Goal: Information Seeking & Learning: Learn about a topic

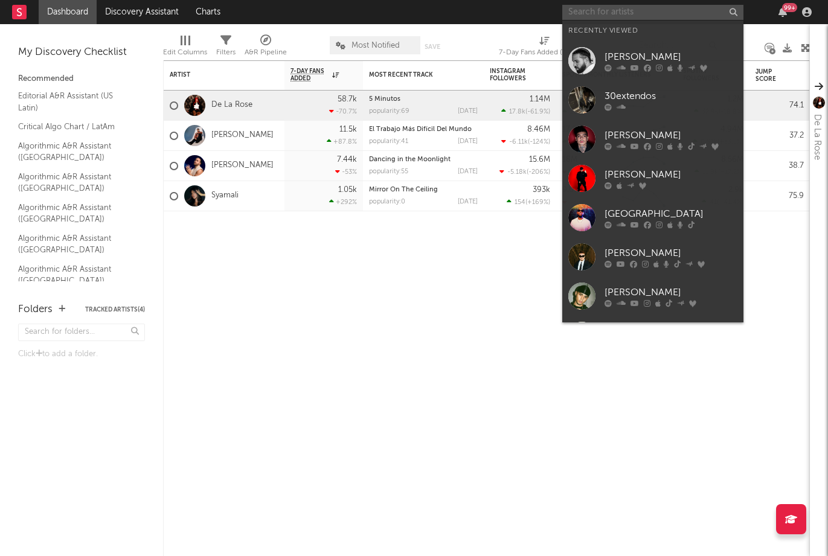
click at [669, 12] on input "text" at bounding box center [652, 12] width 181 height 15
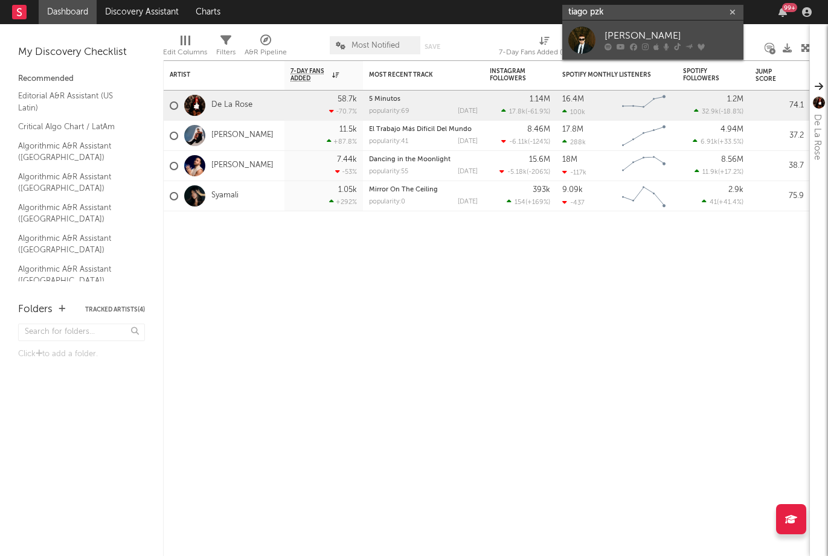
type input "tiago pzk"
click at [664, 35] on div "[PERSON_NAME]" at bounding box center [670, 36] width 133 height 14
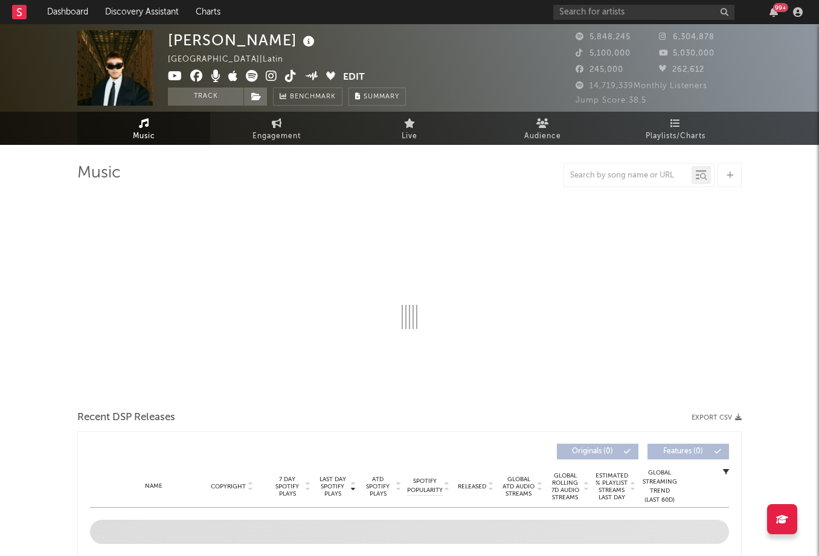
select select "6m"
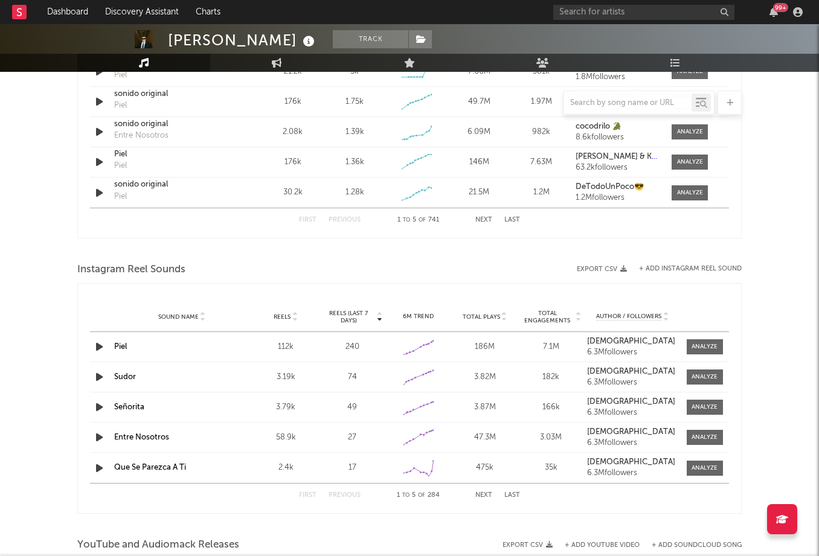
scroll to position [932, 0]
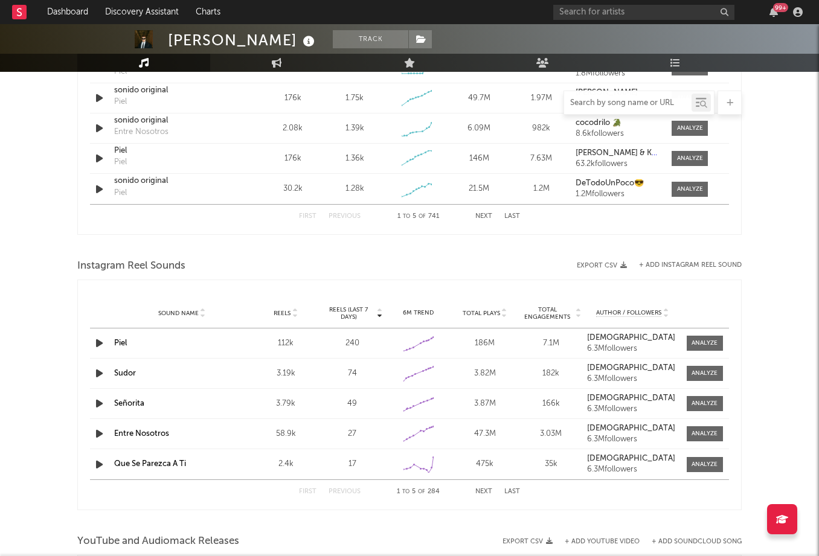
click at [606, 100] on input "text" at bounding box center [627, 103] width 127 height 10
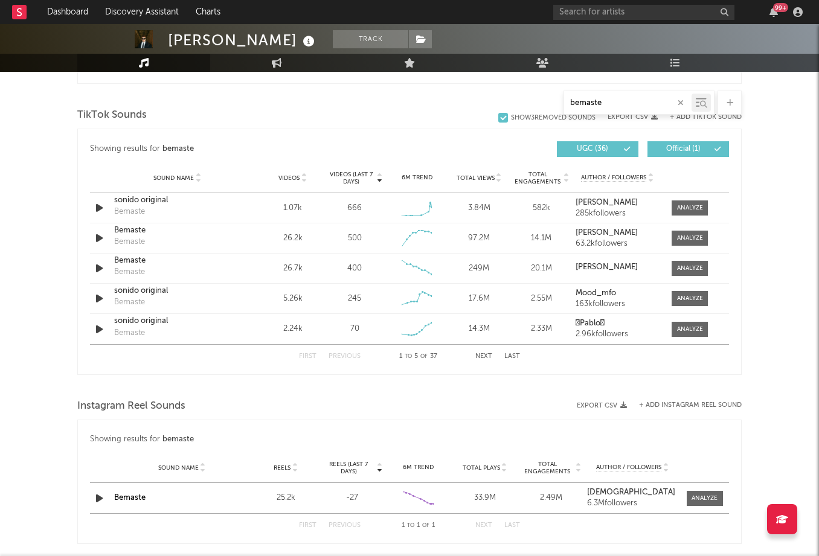
scroll to position [636, 0]
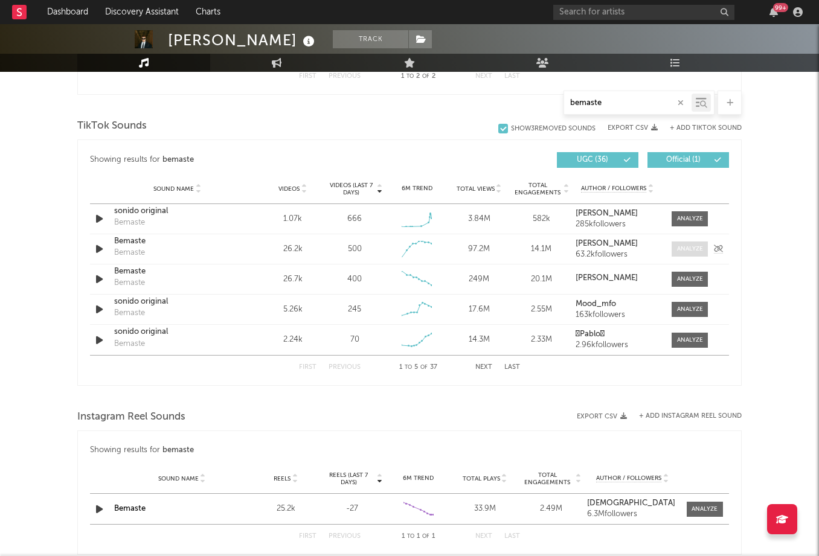
type input "bemaste"
click at [700, 249] on div at bounding box center [690, 249] width 26 height 9
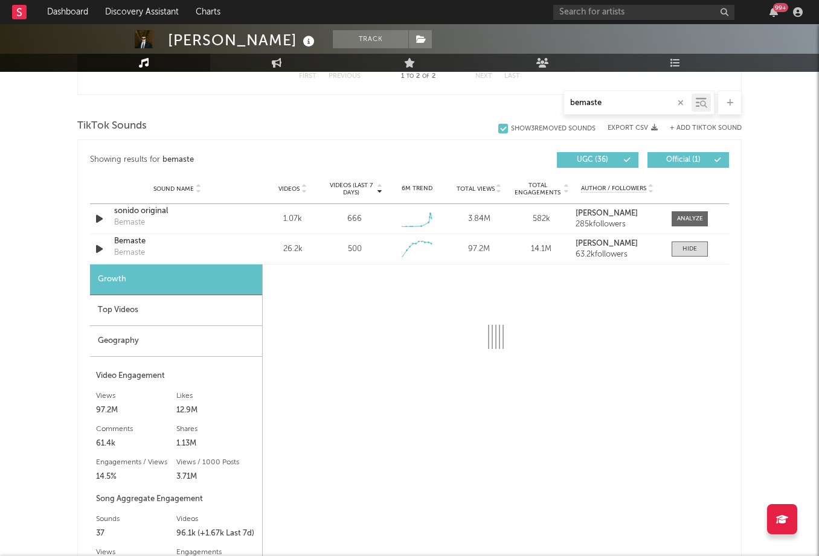
click at [142, 337] on div "Geography" at bounding box center [176, 341] width 172 height 31
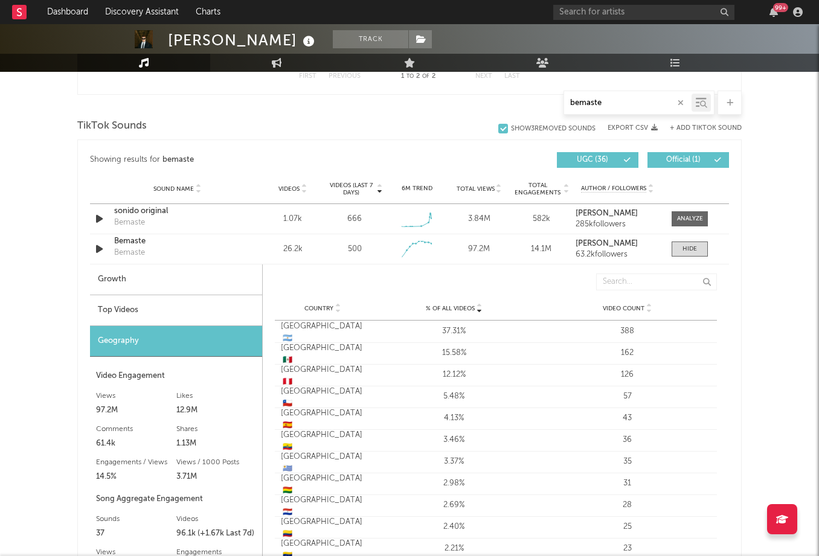
click at [161, 308] on div "Top Videos" at bounding box center [176, 310] width 172 height 31
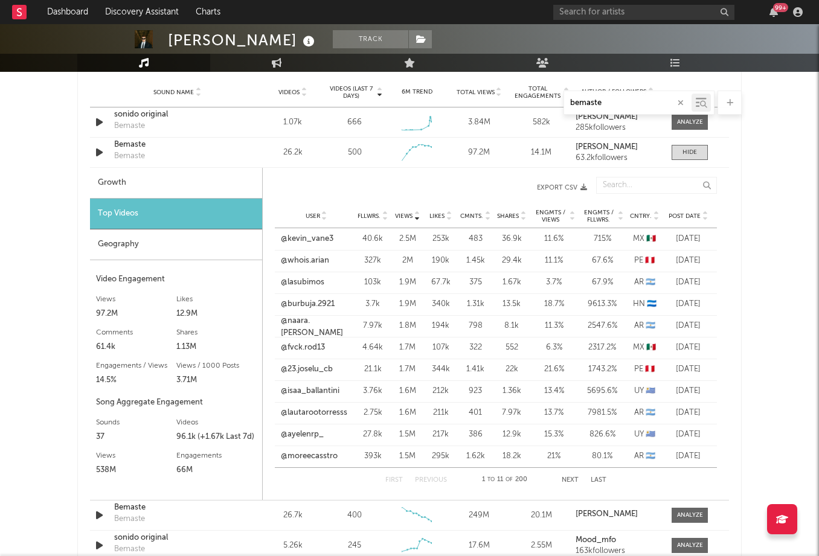
scroll to position [756, 0]
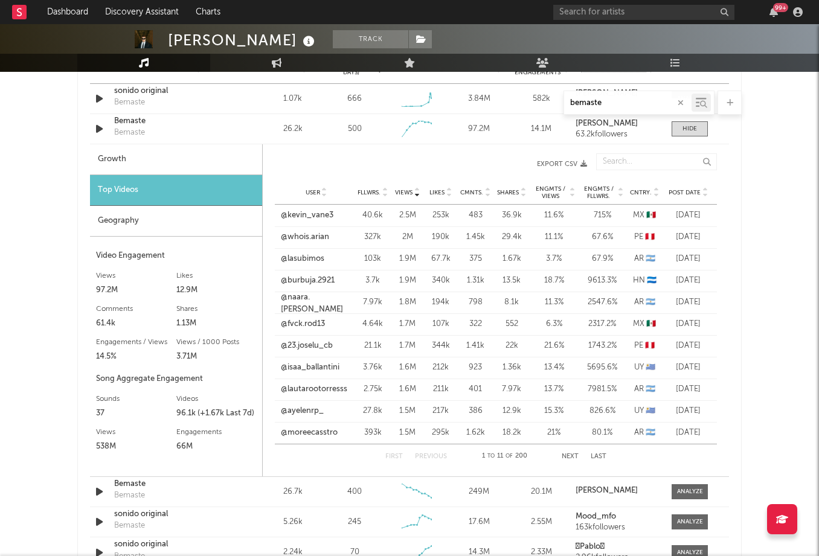
click at [690, 191] on span "Post Date" at bounding box center [684, 192] width 32 height 7
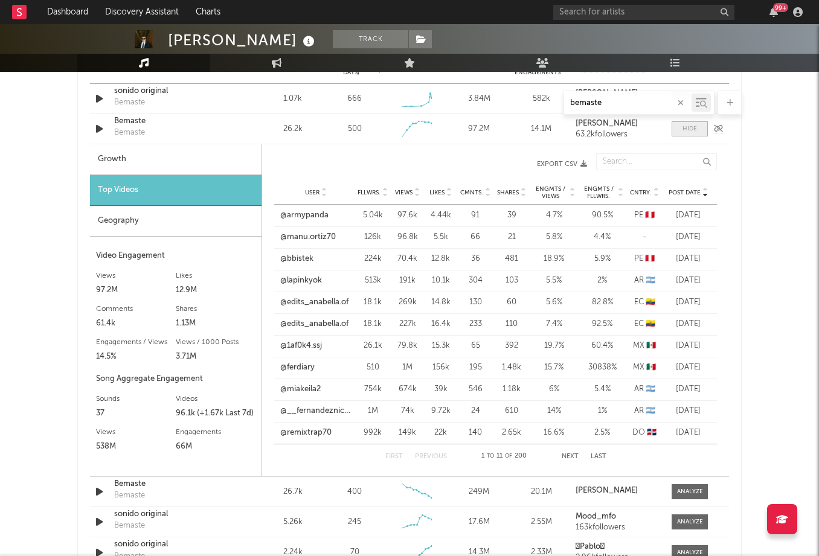
click at [696, 129] on div at bounding box center [689, 128] width 14 height 9
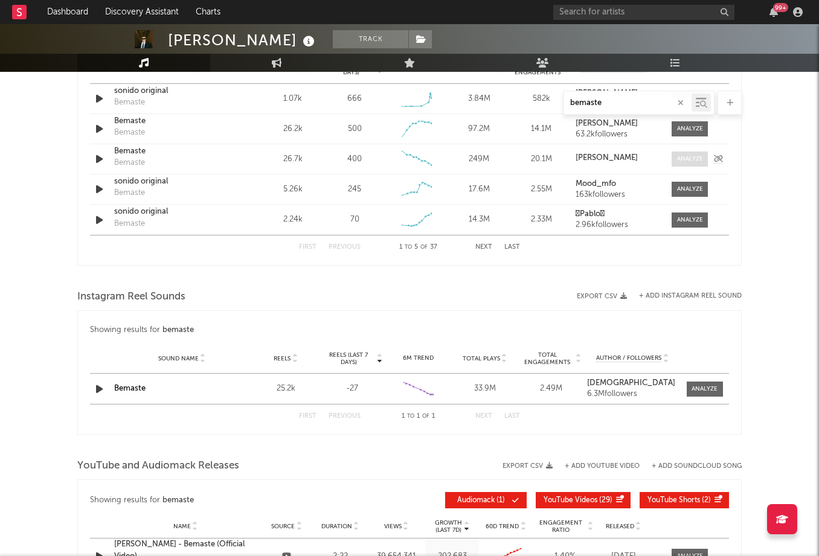
click at [689, 159] on div at bounding box center [690, 159] width 26 height 9
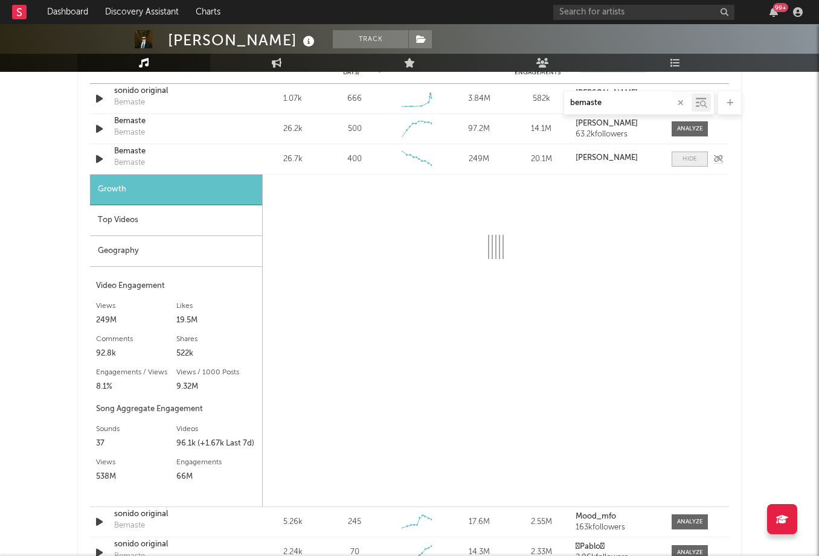
select select "6m"
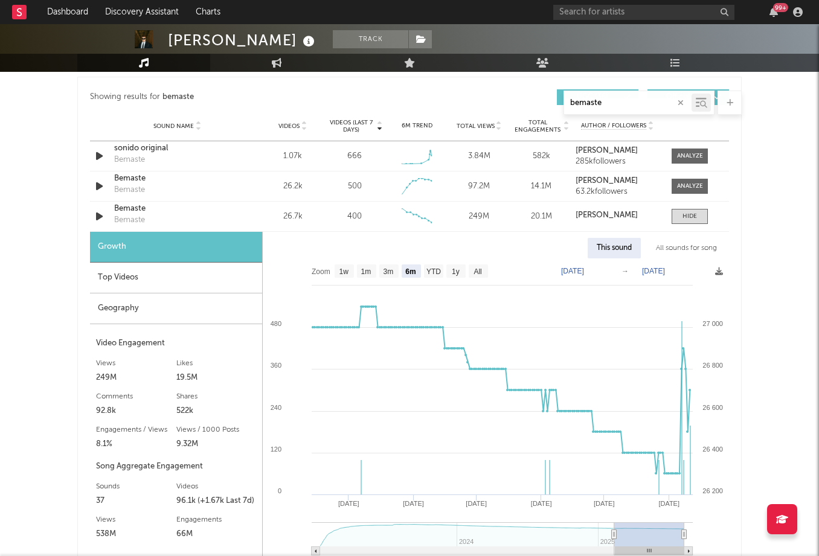
scroll to position [696, 0]
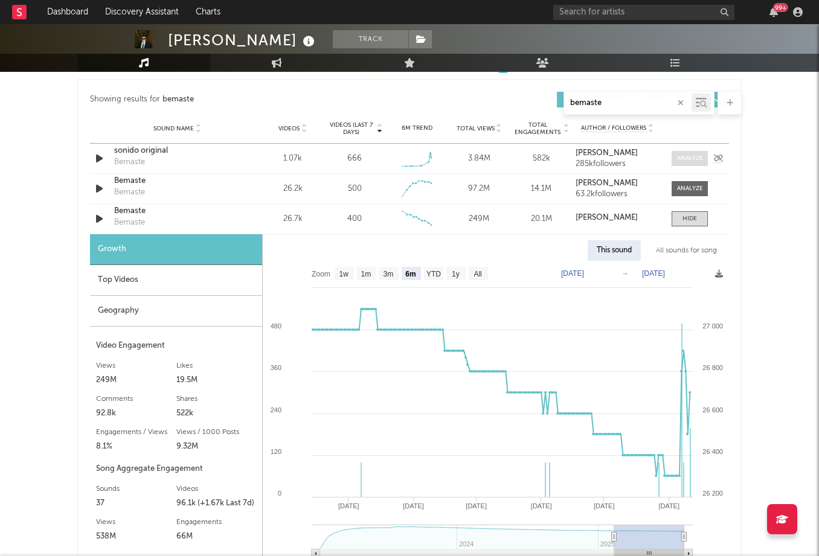
click at [696, 161] on div at bounding box center [690, 158] width 26 height 9
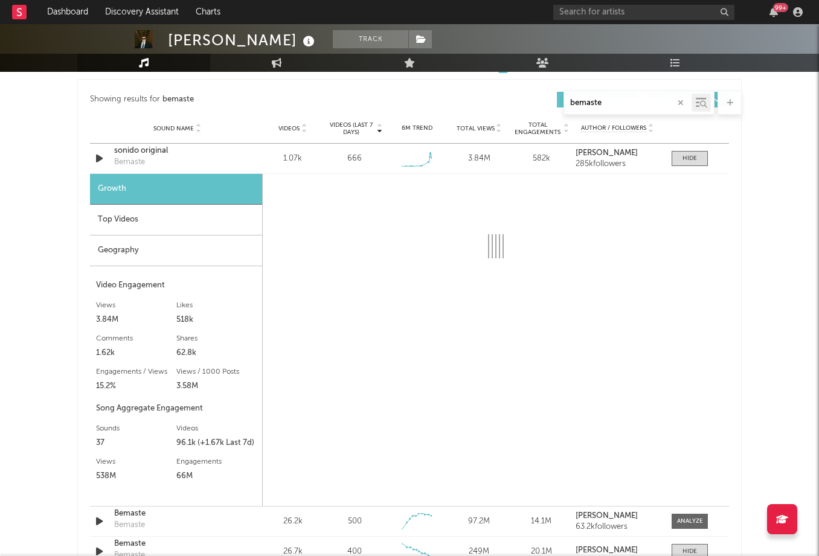
select select "1w"
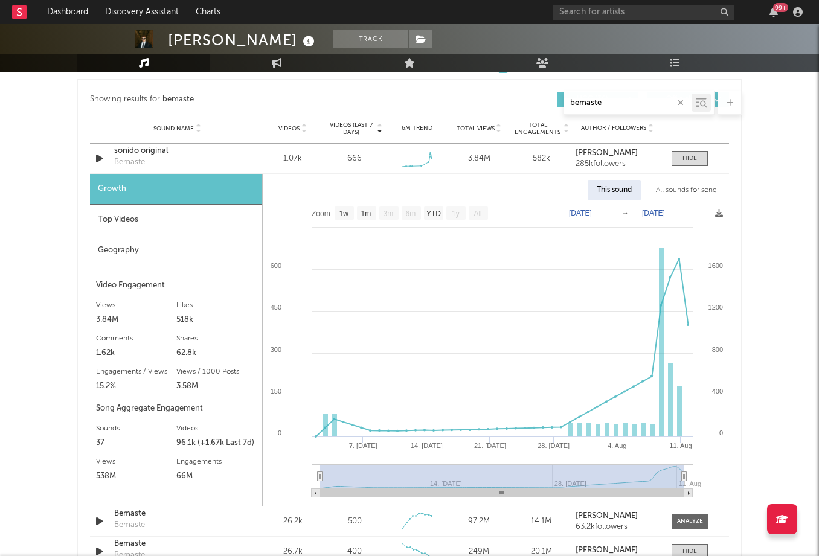
click at [149, 142] on div "Sound Name Videos Videos (last 7 days) Weekly Growth % 6M Trend Total Views Tot…" at bounding box center [409, 129] width 639 height 30
click at [134, 155] on div "sonido original" at bounding box center [177, 151] width 126 height 12
